Goal: Task Accomplishment & Management: Complete application form

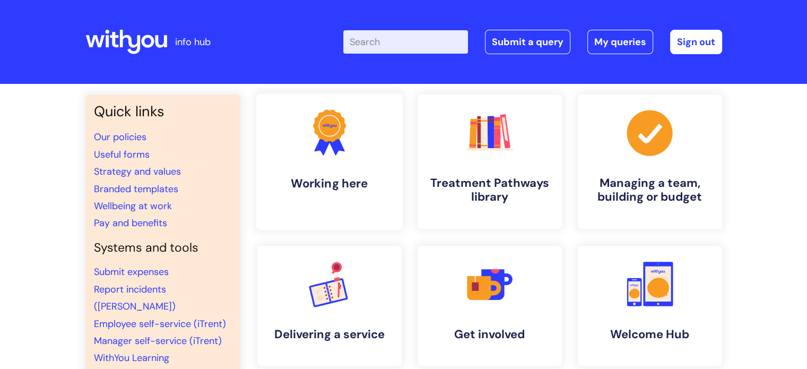
click at [314, 197] on link ".cls-1{fill:#f89b22;}.cls-1,.cls-2,.cls-3{stroke-width:0px;}.cls-2{fill:#2d3cff…" at bounding box center [329, 161] width 146 height 136
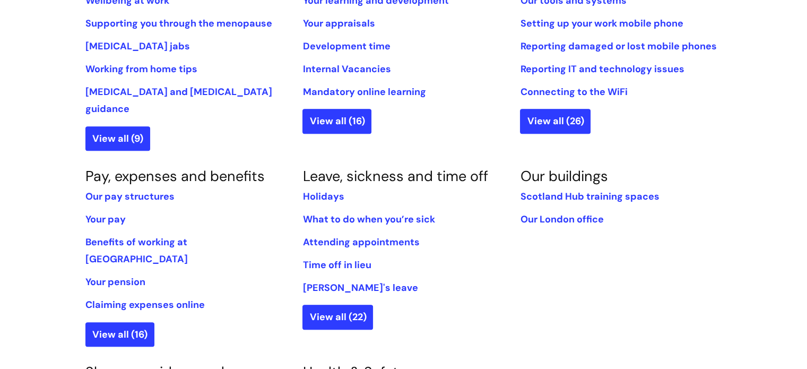
scroll to position [511, 0]
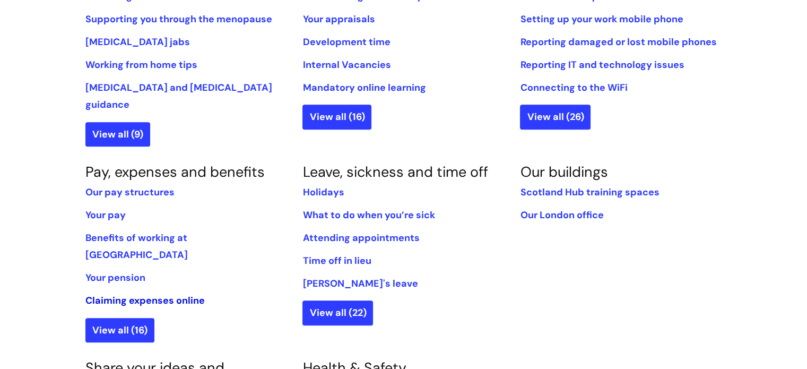
click at [159, 294] on link "Claiming expenses online" at bounding box center [144, 300] width 119 height 13
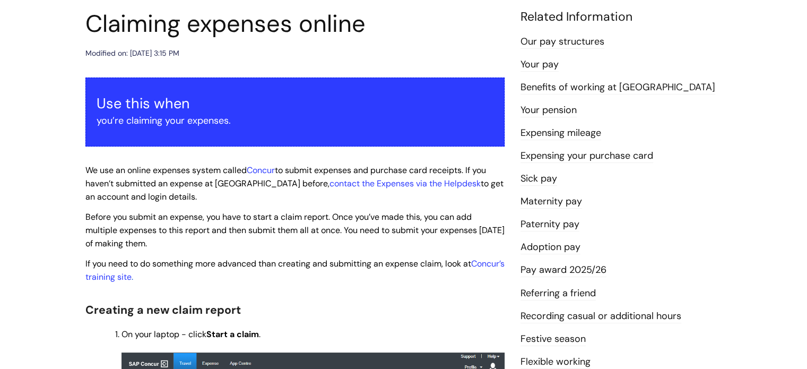
scroll to position [125, 0]
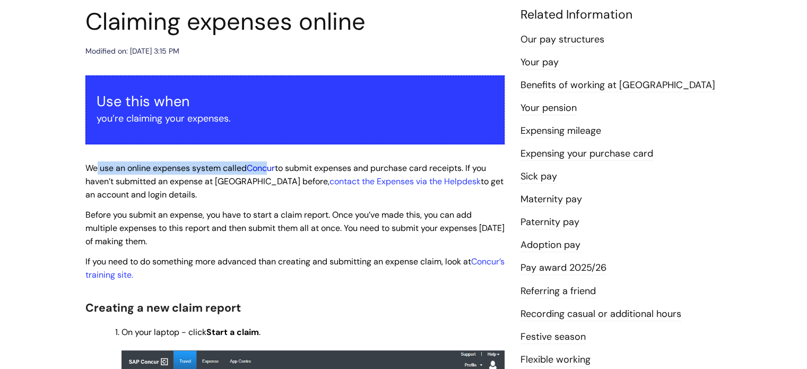
drag, startPoint x: 96, startPoint y: 165, endPoint x: 268, endPoint y: 171, distance: 172.6
click at [268, 171] on span "We use an online expenses system called Concur to submit expenses and purchase …" at bounding box center [294, 181] width 418 height 38
click at [330, 181] on link "contact the Expenses via the Helpdesk" at bounding box center [405, 181] width 151 height 11
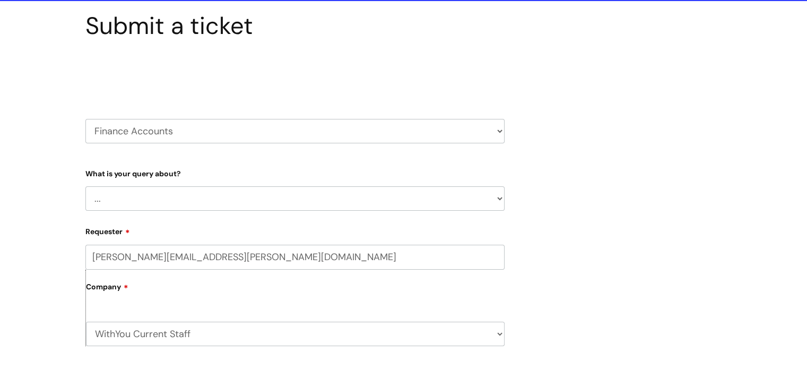
scroll to position [85, 0]
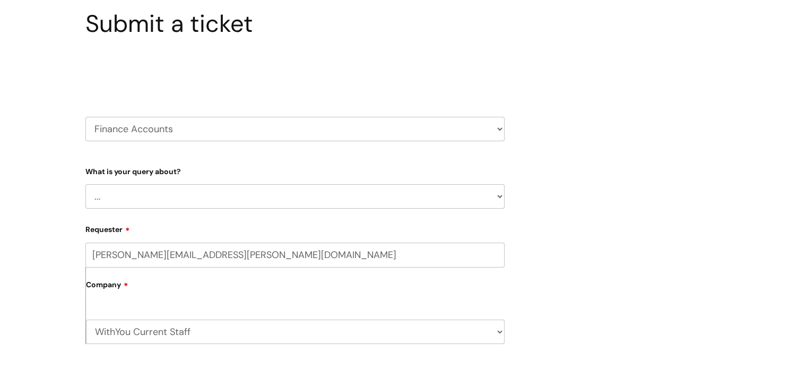
click at [248, 194] on select "... Finance Systems Finance Requests (inc. Expenses) Invoices Research" at bounding box center [294, 196] width 419 height 24
select select "Finance Requests (inc. Expenses)"
click at [85, 184] on select "... Finance Systems Finance Requests (inc. Expenses) Invoices Research" at bounding box center [294, 196] width 419 height 24
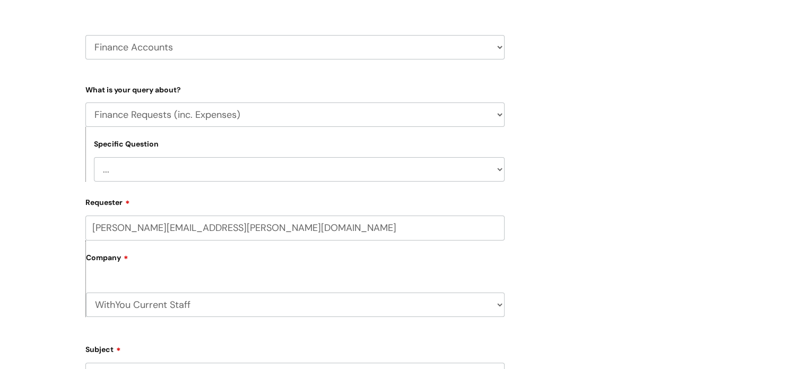
scroll to position [169, 0]
click at [224, 184] on form "Type Of Request ... Accounts (Finance) Alerts! (For clinical team) Data Protect…" at bounding box center [294, 341] width 419 height 524
click at [224, 170] on select "... Budgets Expenses Getting Edits/Revisions New Supplier Purchase cards/ Petty…" at bounding box center [299, 167] width 411 height 24
select select "Expenses"
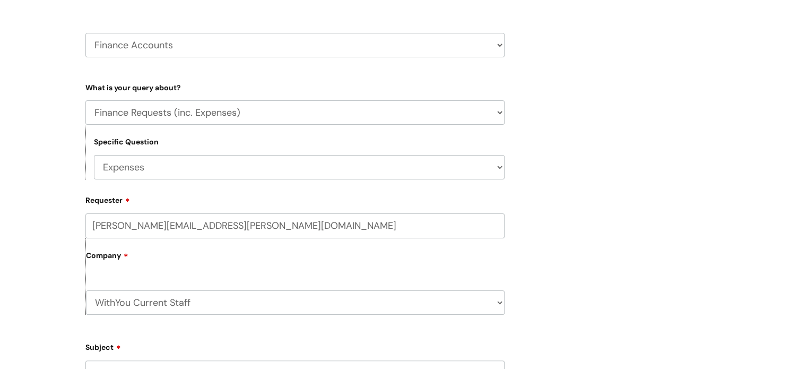
click at [94, 155] on select "... Budgets Expenses Getting Edits/Revisions New Supplier Purchase cards/ Petty…" at bounding box center [299, 167] width 411 height 24
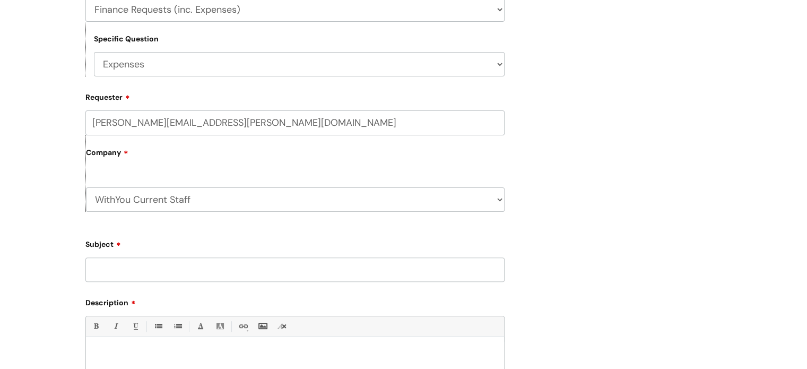
scroll to position [273, 0]
click at [149, 167] on div "Company WithYou Current Staff BCP" at bounding box center [294, 172] width 419 height 76
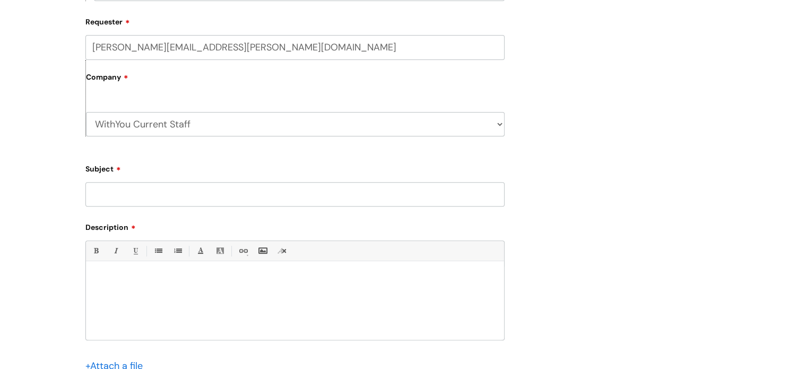
scroll to position [351, 0]
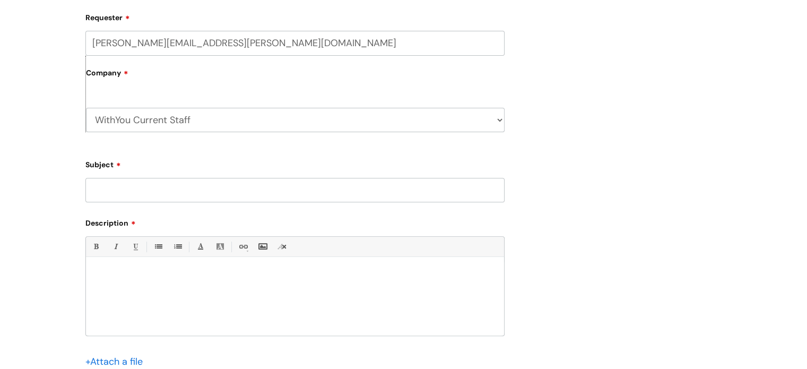
click at [164, 184] on input "Subject" at bounding box center [294, 190] width 419 height 24
type input "concur"
click at [142, 271] on p at bounding box center [295, 275] width 402 height 10
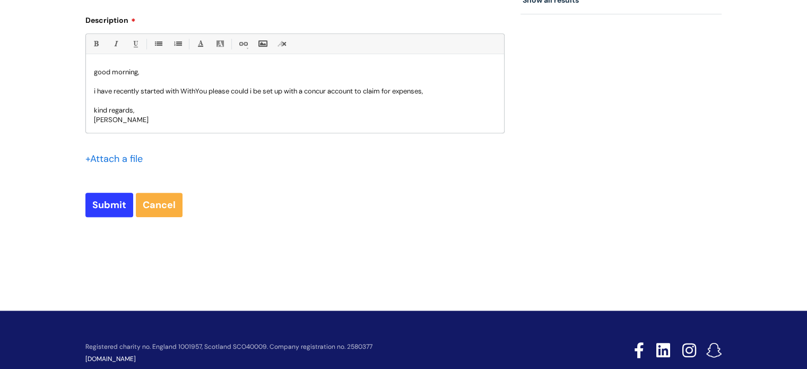
scroll to position [555, 0]
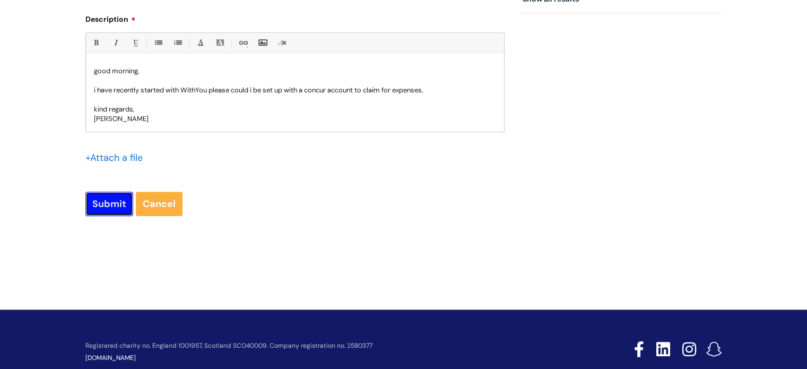
click at [108, 201] on input "Submit" at bounding box center [109, 204] width 48 height 24
type input "Please Wait..."
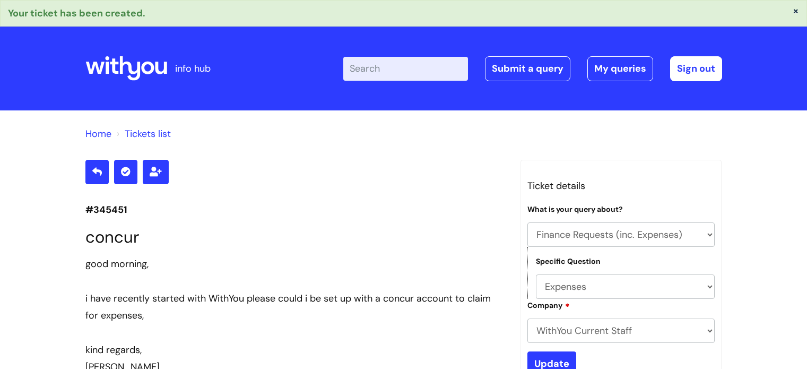
select select "Finance Requests (inc. Expenses)"
select select "Expenses"
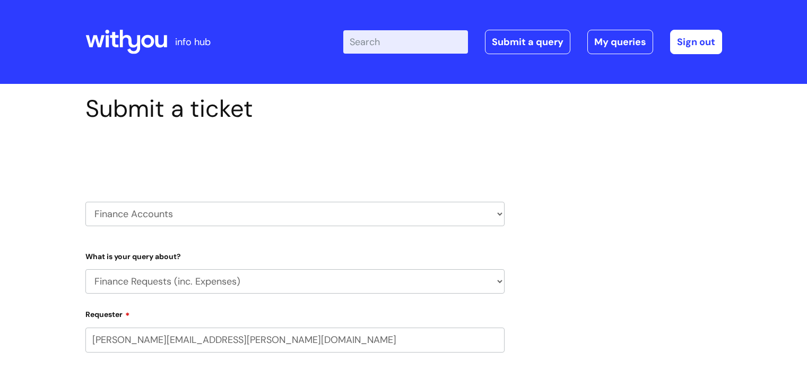
select select "Finance Requests (inc. Expenses)"
select select "80004418241"
drag, startPoint x: 0, startPoint y: 0, endPoint x: 62, endPoint y: 137, distance: 150.1
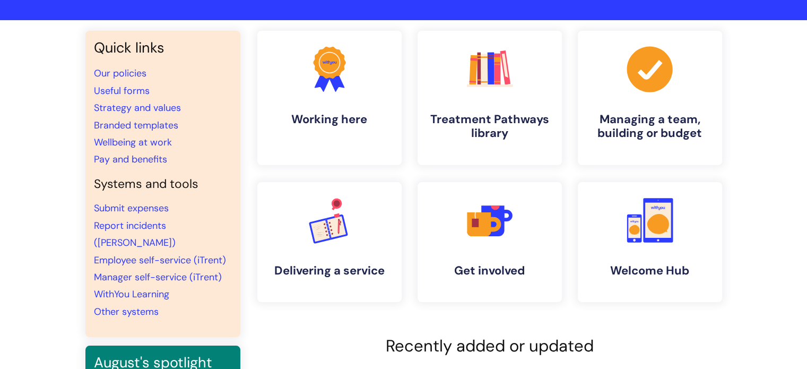
scroll to position [69, 0]
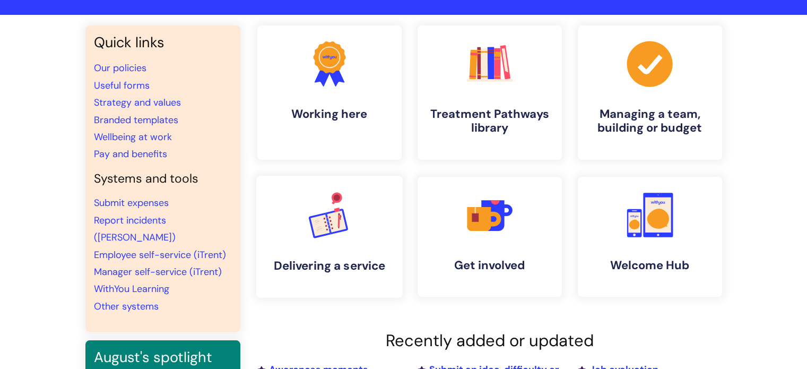
click at [335, 244] on link ".cls-1{font-family:DMSans-Bold, 'DM Sans';font-size:43.1802px;font-weight:700;}…" at bounding box center [329, 237] width 146 height 122
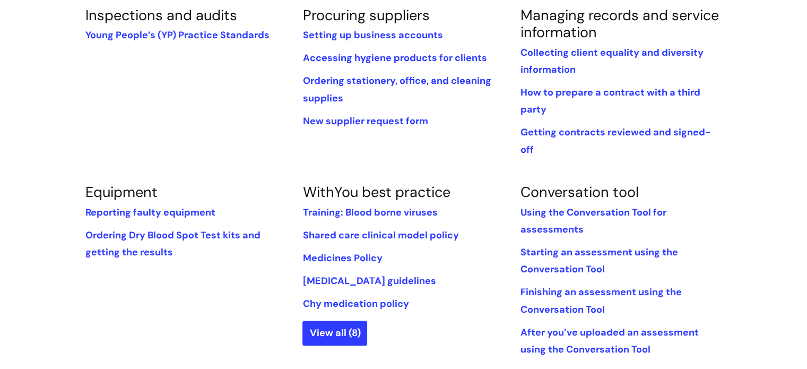
scroll to position [277, 0]
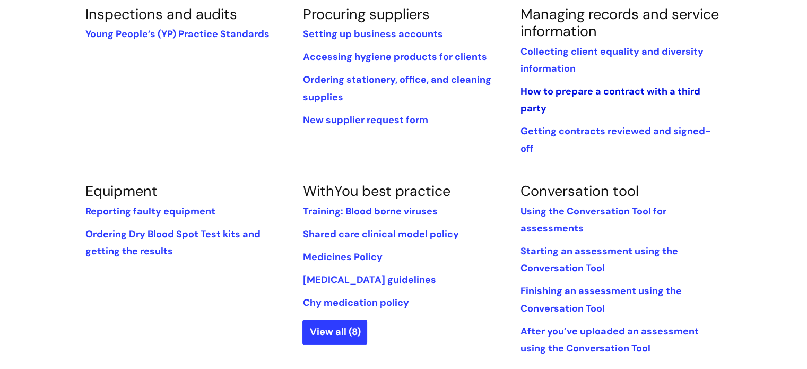
click at [588, 89] on link "How to prepare a contract with a third party" at bounding box center [610, 100] width 180 height 30
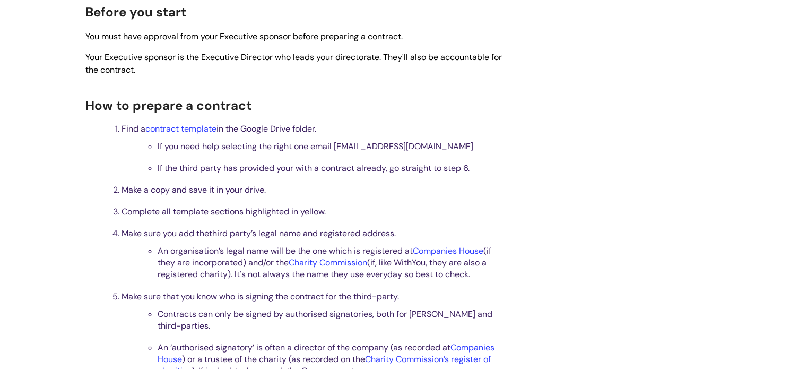
scroll to position [316, 0]
click at [171, 127] on link "contract template" at bounding box center [180, 127] width 71 height 11
